Goal: Task Accomplishment & Management: Complete application form

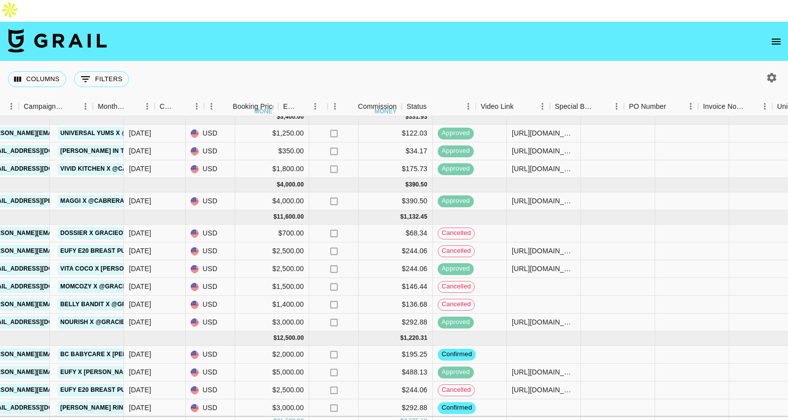
scroll to position [6, 479]
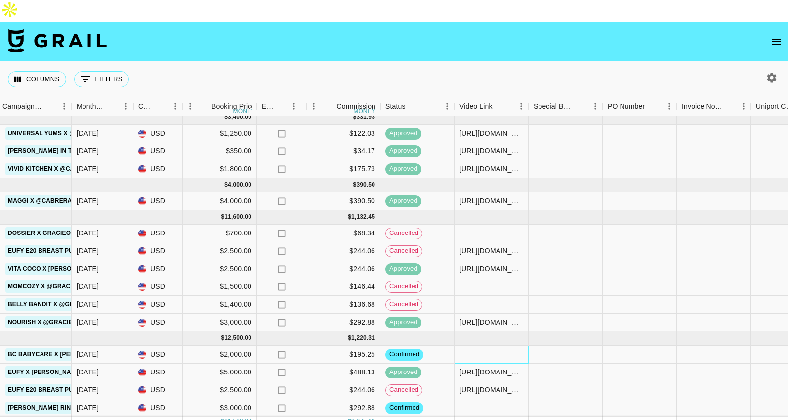
click at [473, 345] on div at bounding box center [492, 354] width 74 height 18
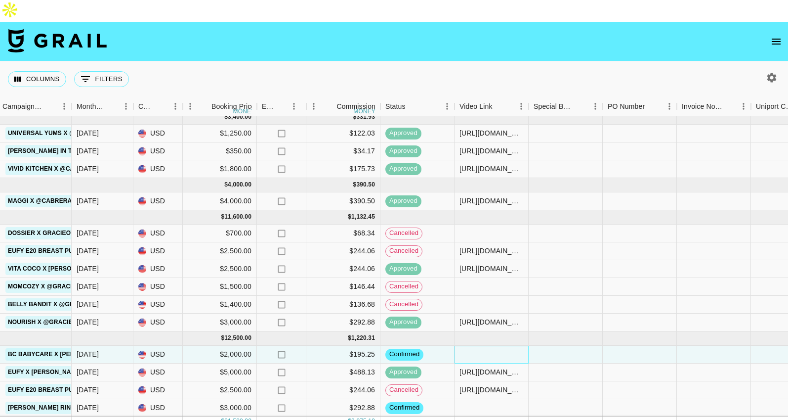
click at [473, 345] on div at bounding box center [492, 354] width 74 height 18
type input "https://www.instagram.com/p/DOwXjR0kb_j/"
click at [556, 61] on div "Columns 0 Filters + Booking" at bounding box center [394, 79] width 788 height 36
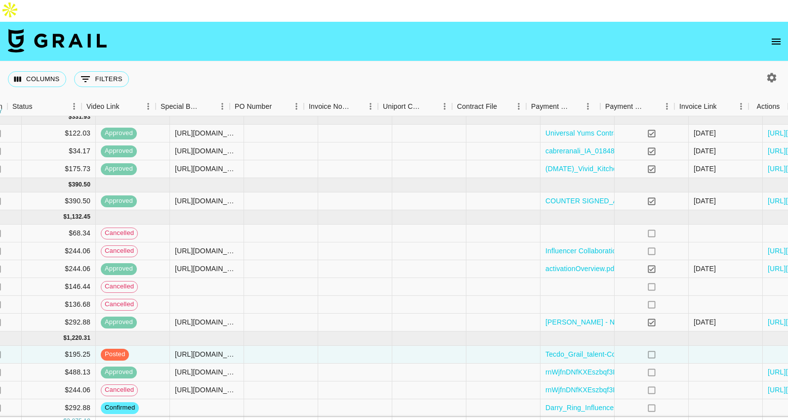
scroll to position [6, 852]
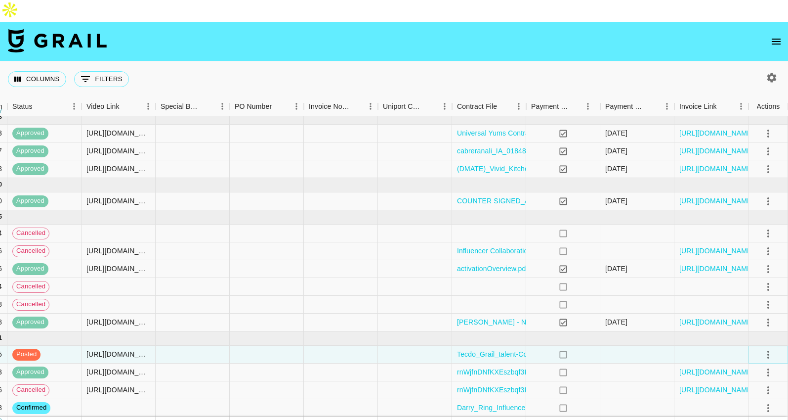
click at [766, 348] on icon "select merge strategy" at bounding box center [768, 354] width 12 height 12
click at [759, 315] on div "Approve" at bounding box center [747, 311] width 30 height 12
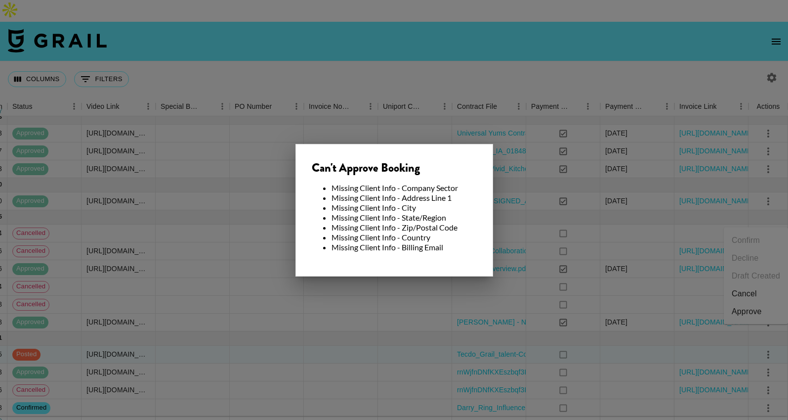
click at [412, 307] on div at bounding box center [394, 210] width 788 height 420
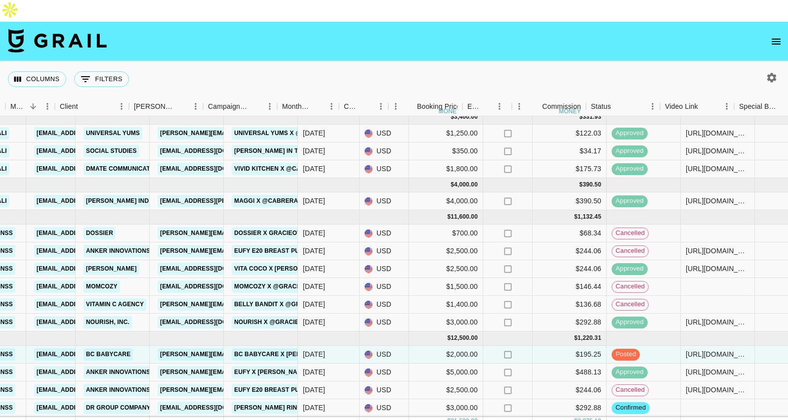
scroll to position [6, 251]
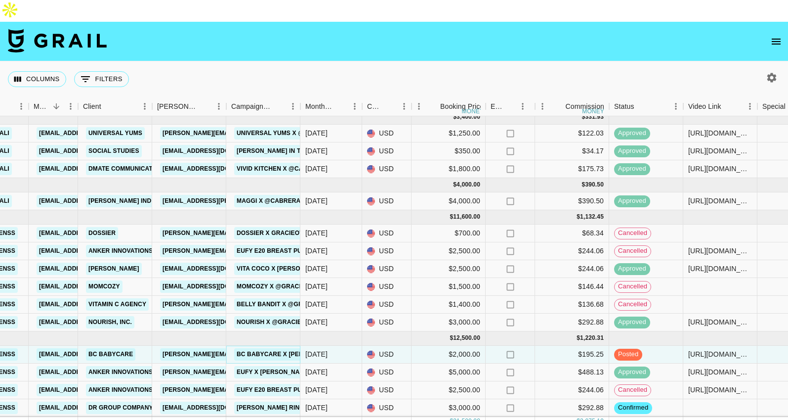
click at [277, 348] on link "Bc Babycare x Gracie Owenss" at bounding box center [288, 354] width 108 height 12
click at [120, 348] on link "BC Babycare" at bounding box center [110, 354] width 49 height 12
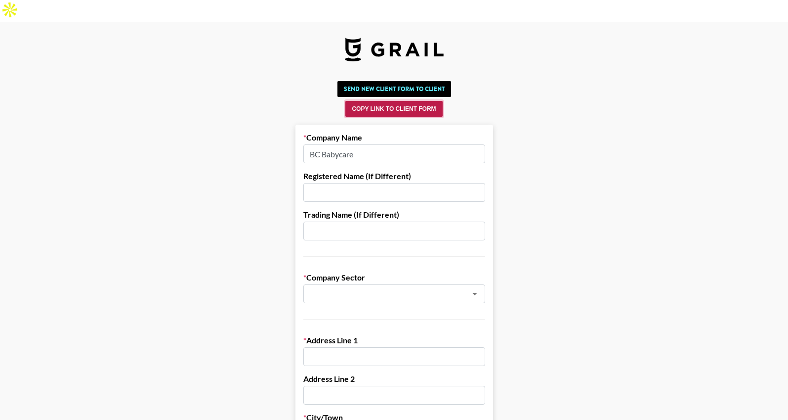
click at [405, 101] on button "Copy Link to Client Form" at bounding box center [393, 109] width 97 height 16
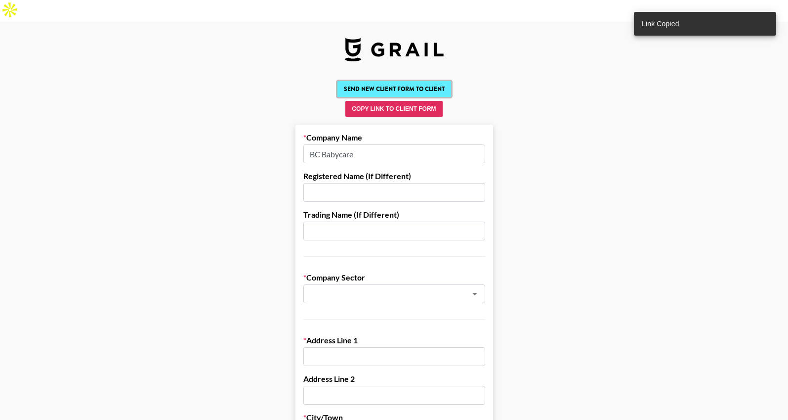
click at [421, 81] on button "Send New Client Form to Client" at bounding box center [394, 89] width 114 height 16
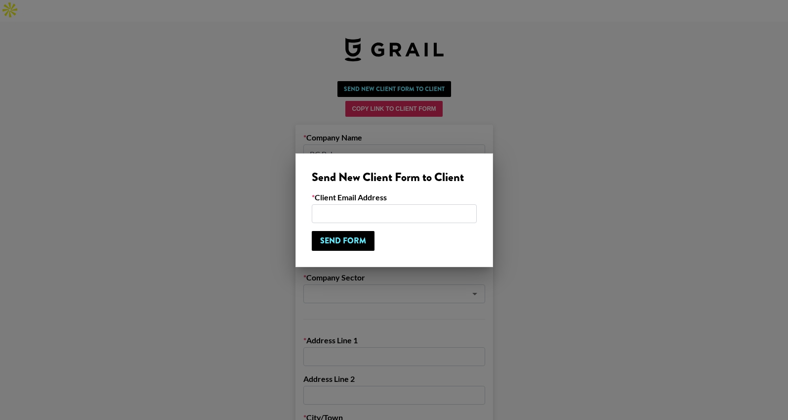
click at [364, 211] on input "email" at bounding box center [394, 213] width 165 height 19
type input "[PERSON_NAME][EMAIL_ADDRESS][PERSON_NAME][DOMAIN_NAME]"
click at [344, 244] on input "Send Form" at bounding box center [343, 241] width 63 height 20
